Goal: Information Seeking & Learning: Learn about a topic

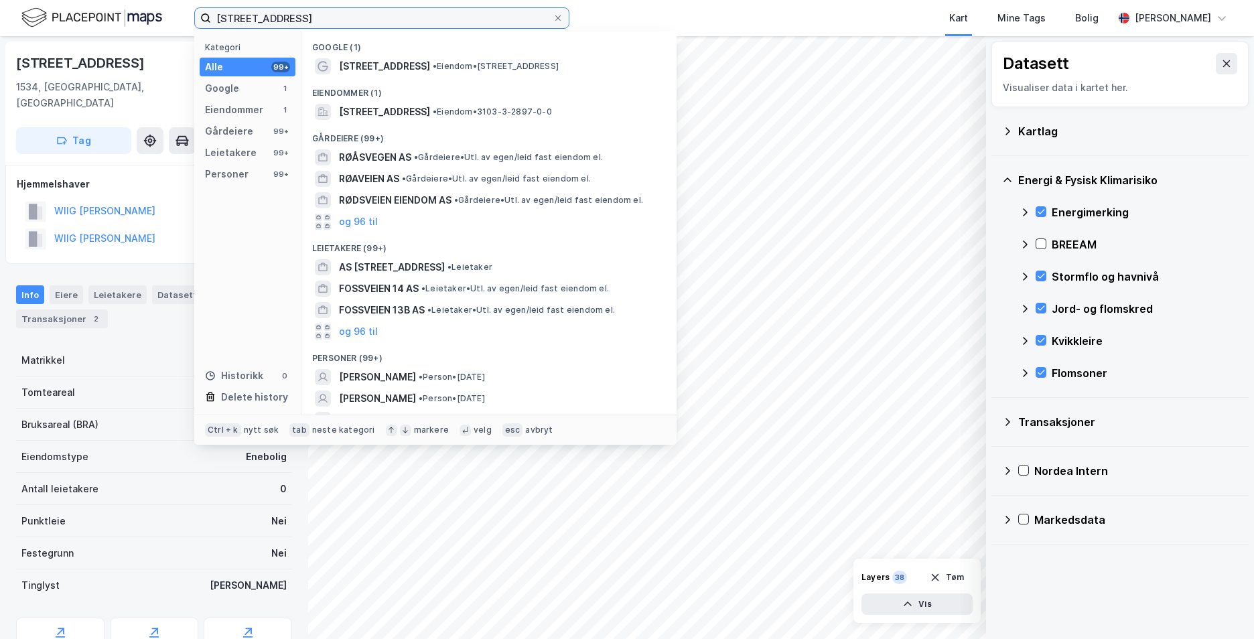
drag, startPoint x: 356, startPoint y: 15, endPoint x: 169, endPoint y: 47, distance: 189.6
click at [169, 47] on div "[STREET_ADDRESS], 1534 Moss Kategori Alle 99+ Google 1 Eiendommer 1 Gårdeiere 9…" at bounding box center [627, 319] width 1254 height 639
paste input "[STREET_ADDRESS]"
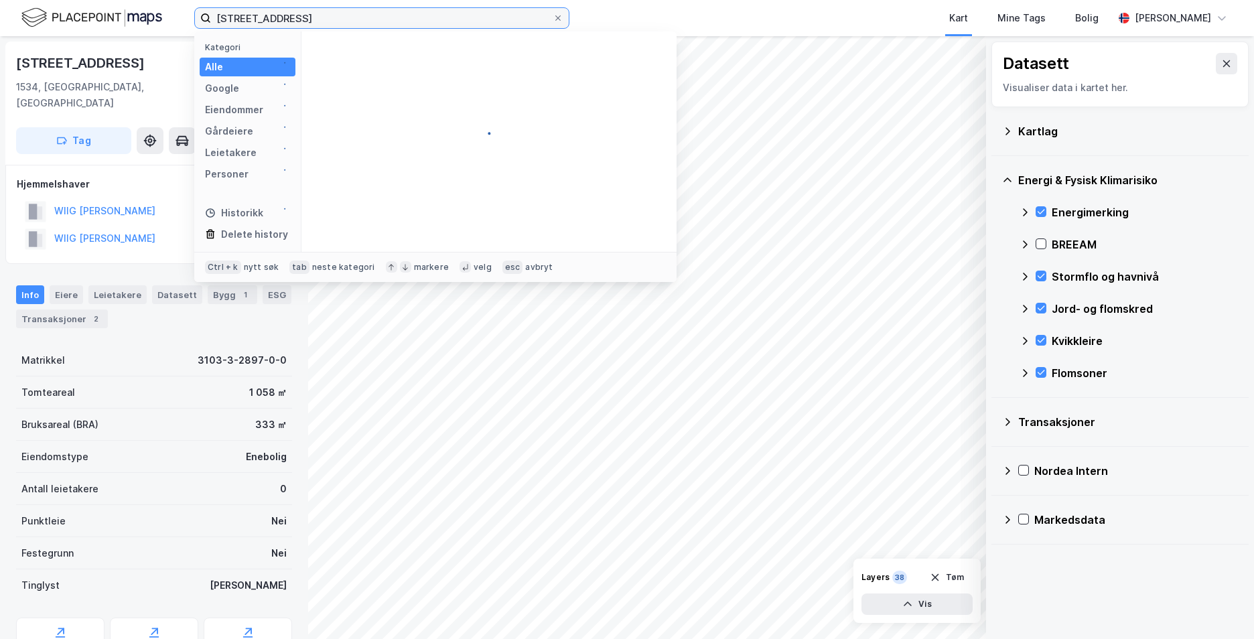
type input "[STREET_ADDRESS]"
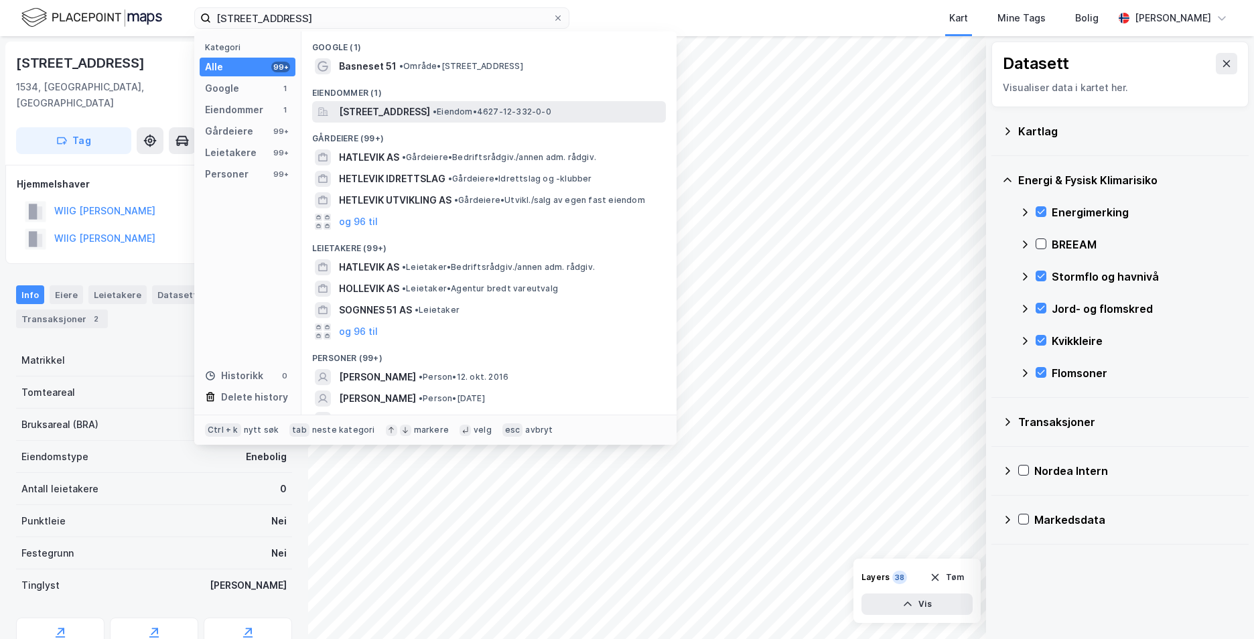
click at [427, 107] on span "[STREET_ADDRESS]" at bounding box center [384, 112] width 91 height 16
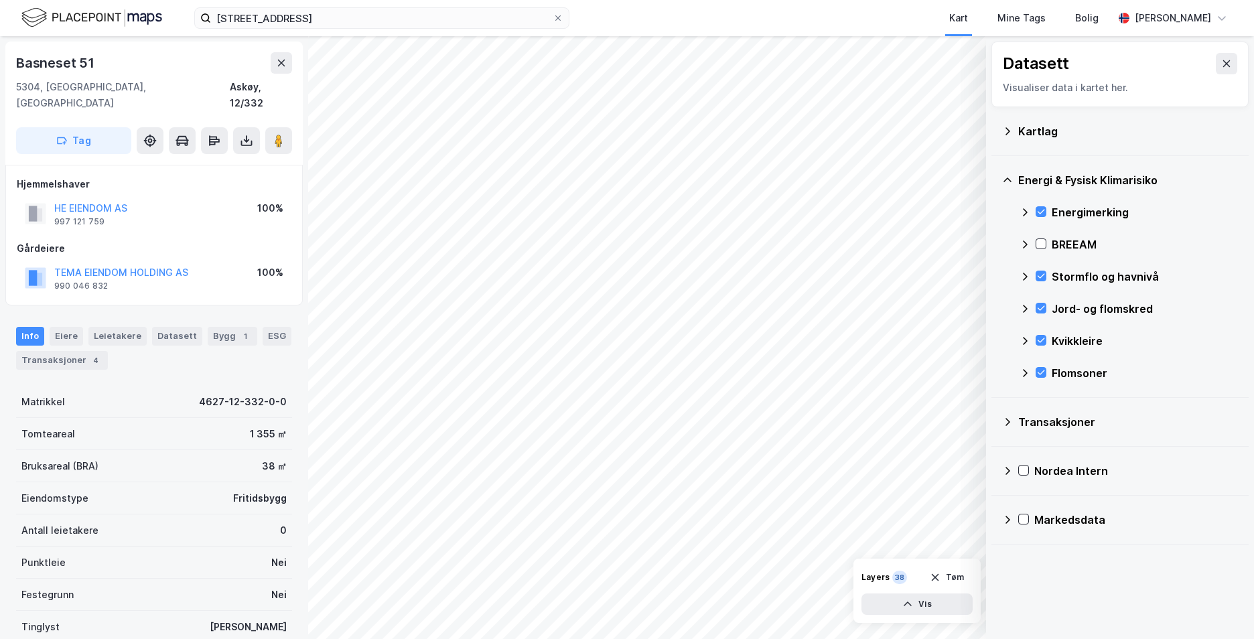
click at [1026, 276] on icon at bounding box center [1025, 277] width 5 height 8
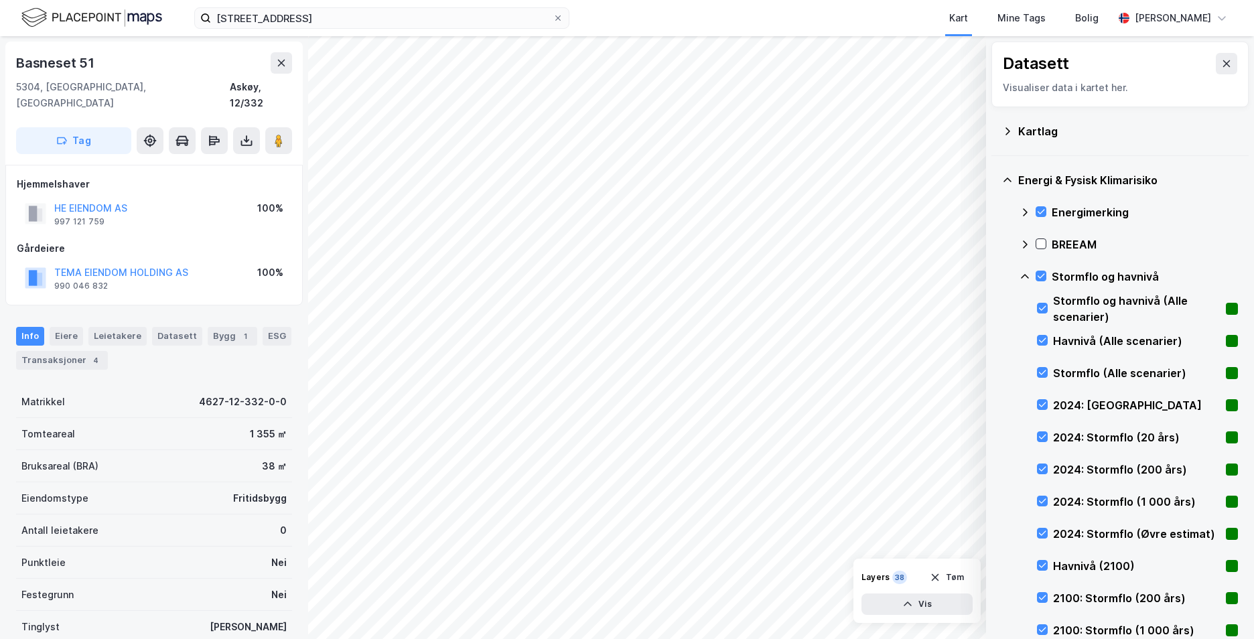
click at [1041, 265] on div "Stormflo og havnivå" at bounding box center [1128, 277] width 218 height 32
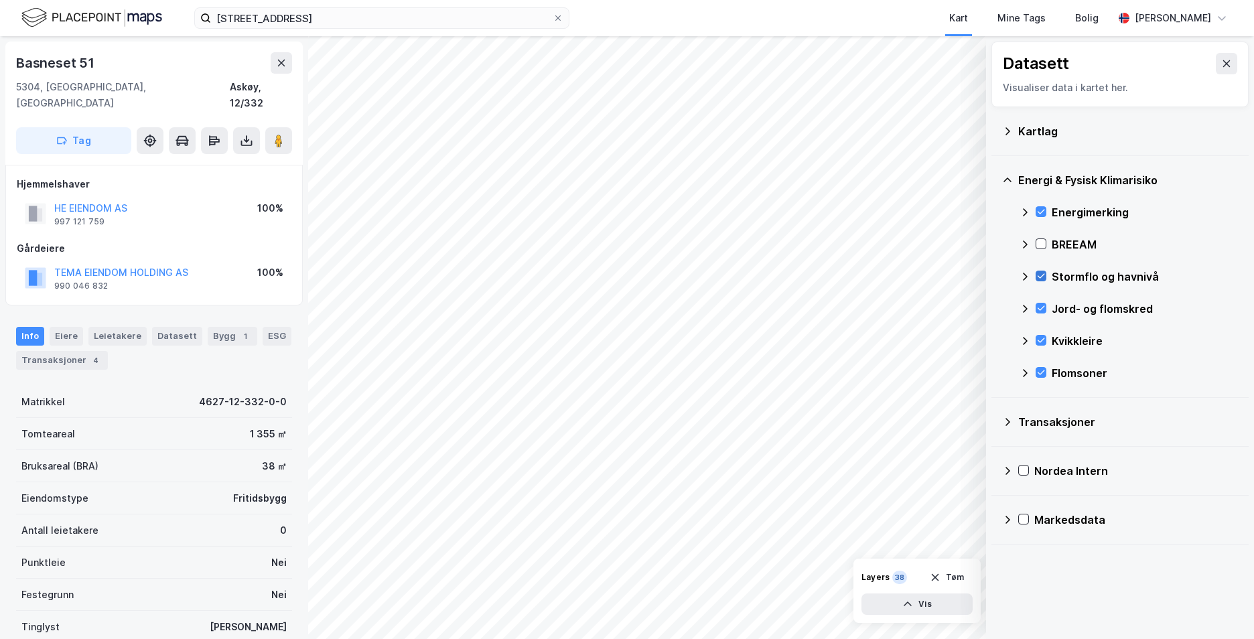
click at [1042, 275] on icon at bounding box center [1040, 275] width 9 height 9
click at [1023, 275] on icon at bounding box center [1024, 276] width 11 height 11
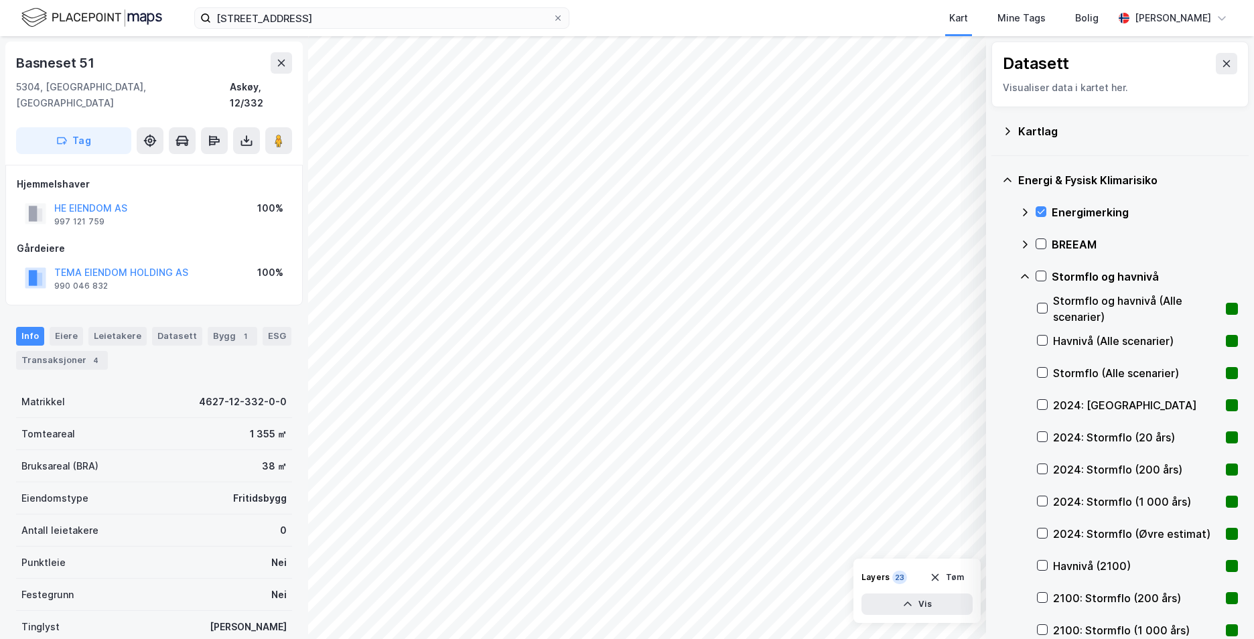
click at [1041, 429] on div "2024: Stormflo (20 års)" at bounding box center [1137, 437] width 201 height 32
click at [1044, 474] on div at bounding box center [1042, 468] width 11 height 11
click at [1044, 504] on icon at bounding box center [1041, 500] width 9 height 9
click at [1032, 571] on div "Energimerking BREEAM Stormflo og havnivå Stormflo og havnivå (Alle scenarier) H…" at bounding box center [1128, 533] width 218 height 675
click at [1041, 597] on icon at bounding box center [1041, 597] width 9 height 9
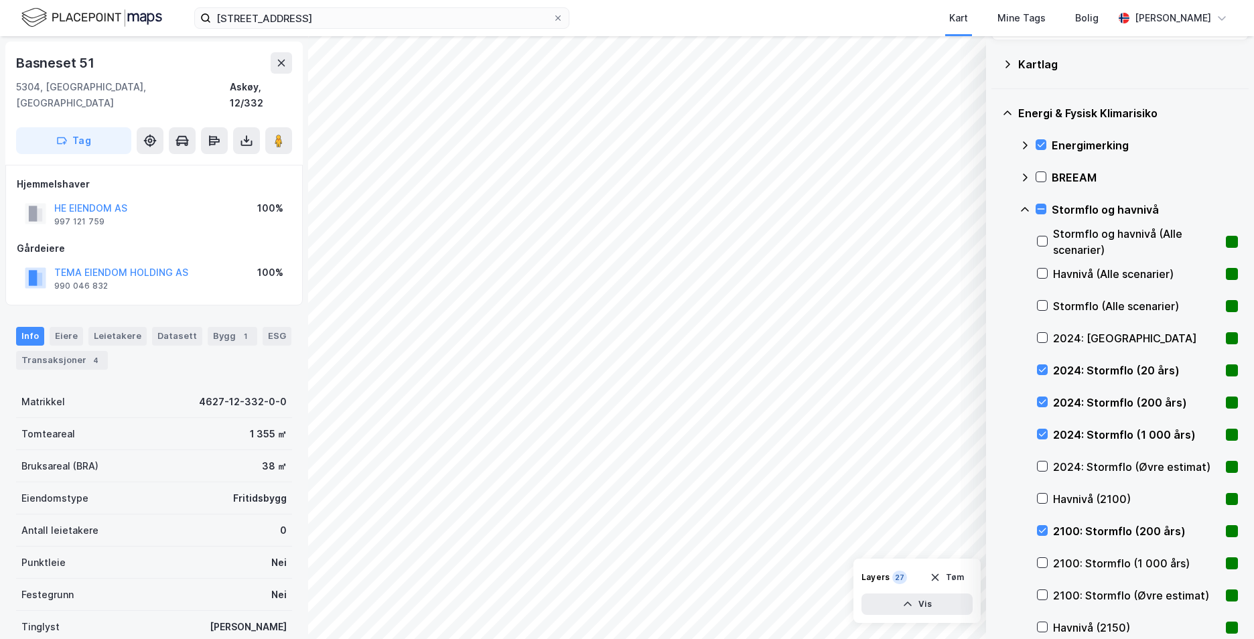
scroll to position [134, 0]
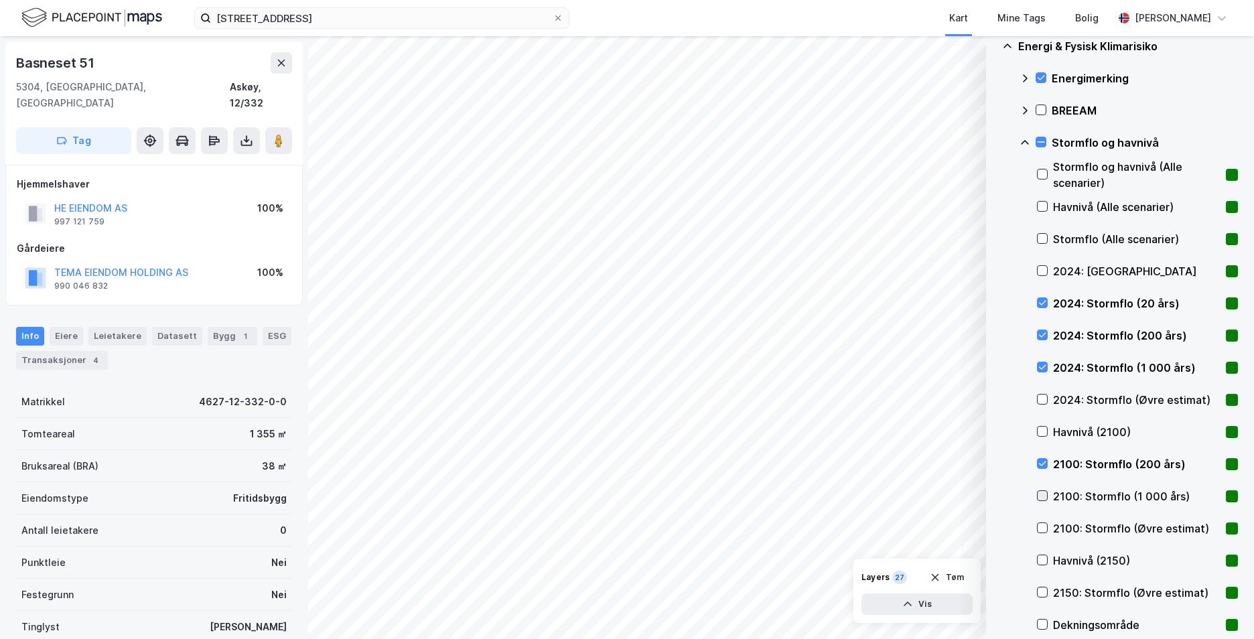
click at [1040, 499] on icon at bounding box center [1041, 495] width 9 height 9
click at [1024, 140] on icon at bounding box center [1024, 142] width 11 height 11
